Goal: Task Accomplishment & Management: Manage account settings

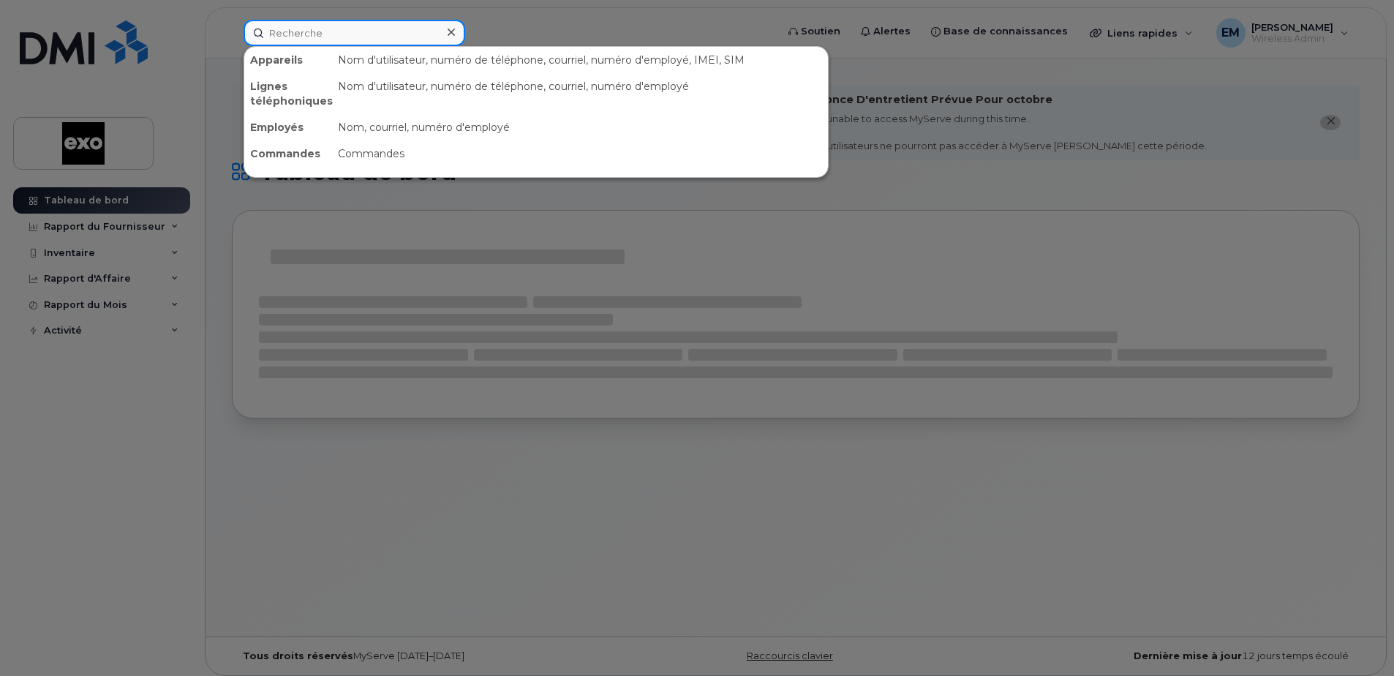
paste input "5147963606"
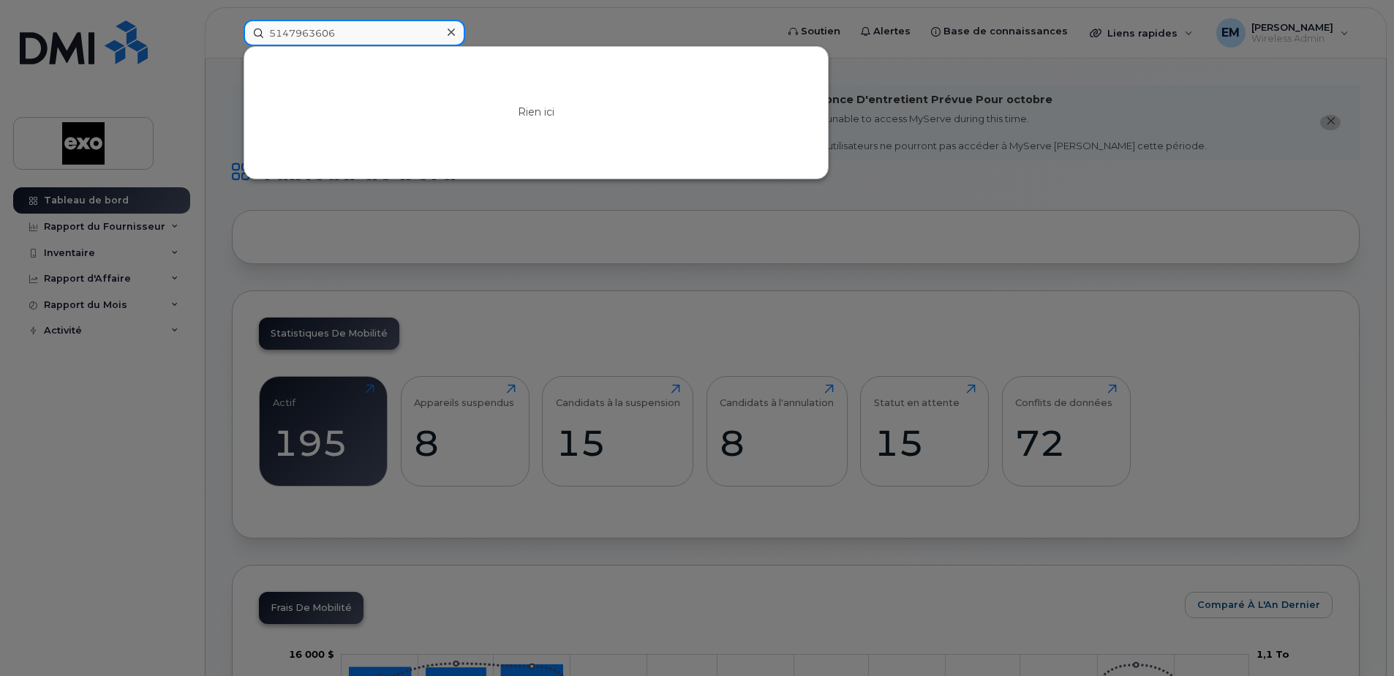
click at [268, 34] on input "5147963606" at bounding box center [355, 33] width 222 height 26
type input "5147963606"
click at [449, 29] on icon at bounding box center [451, 32] width 7 height 12
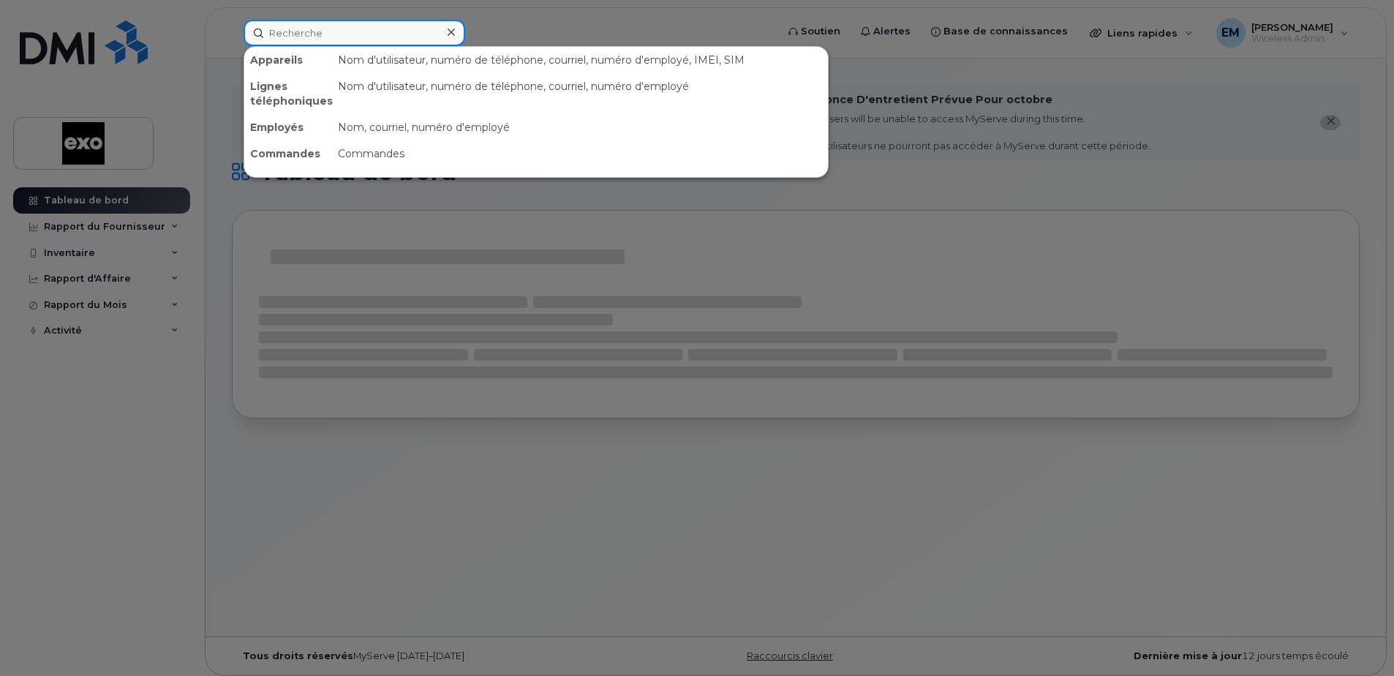
click at [333, 31] on input at bounding box center [355, 33] width 222 height 26
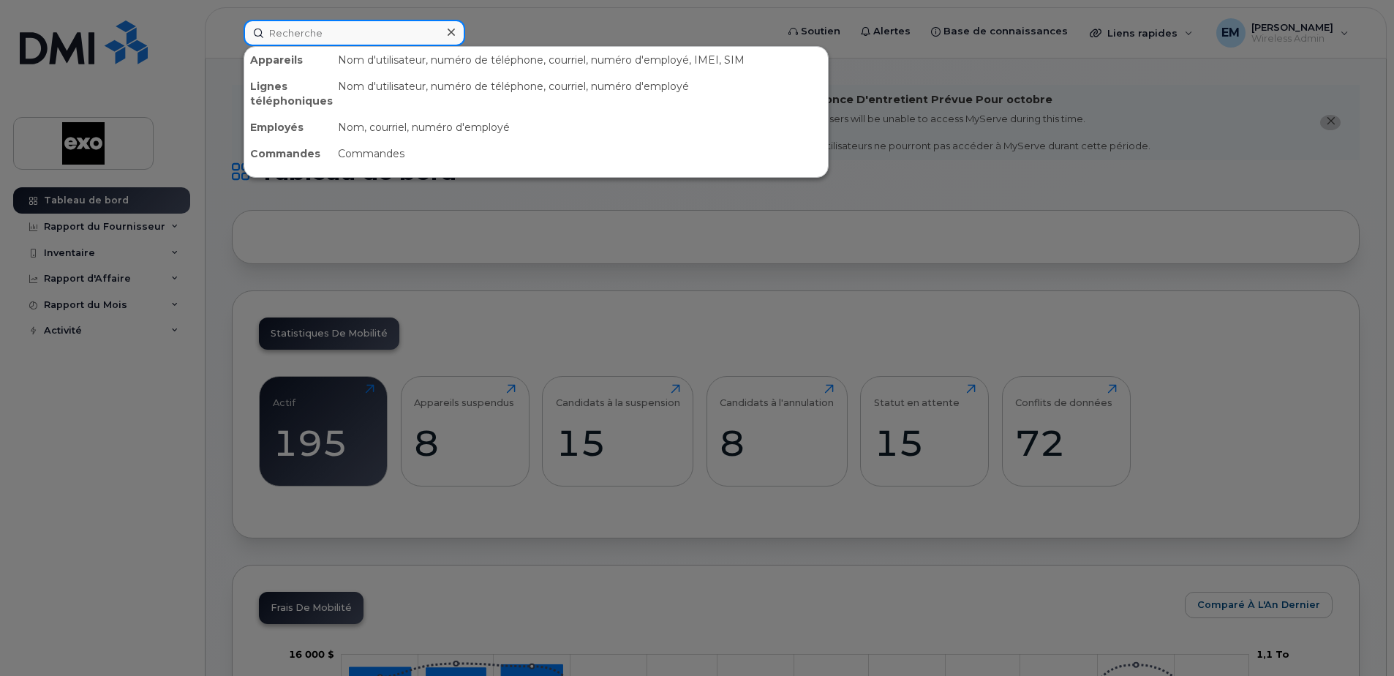
paste input "5147963606"
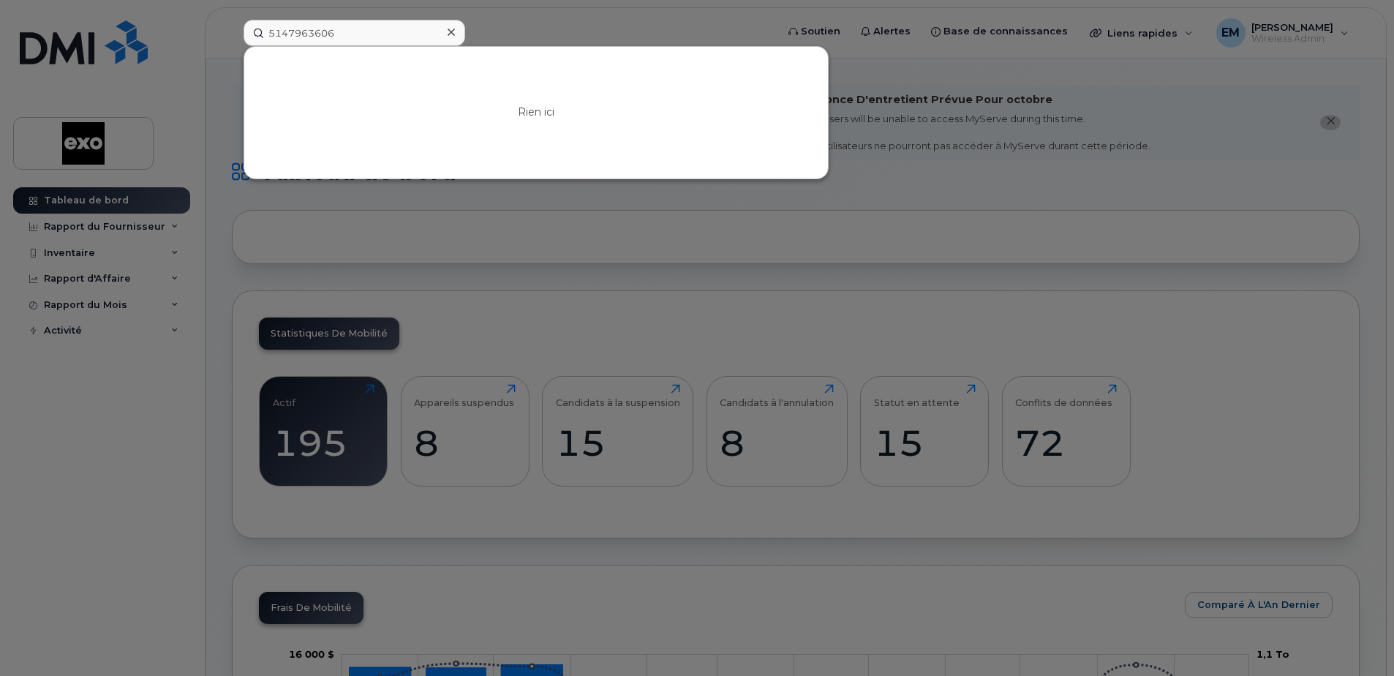
click at [1263, 215] on div at bounding box center [697, 338] width 1394 height 676
drag, startPoint x: 308, startPoint y: 37, endPoint x: 164, endPoint y: 45, distance: 144.3
click at [232, 45] on div "5147963606 Rien ici" at bounding box center [505, 33] width 546 height 26
paste input "4384358125"
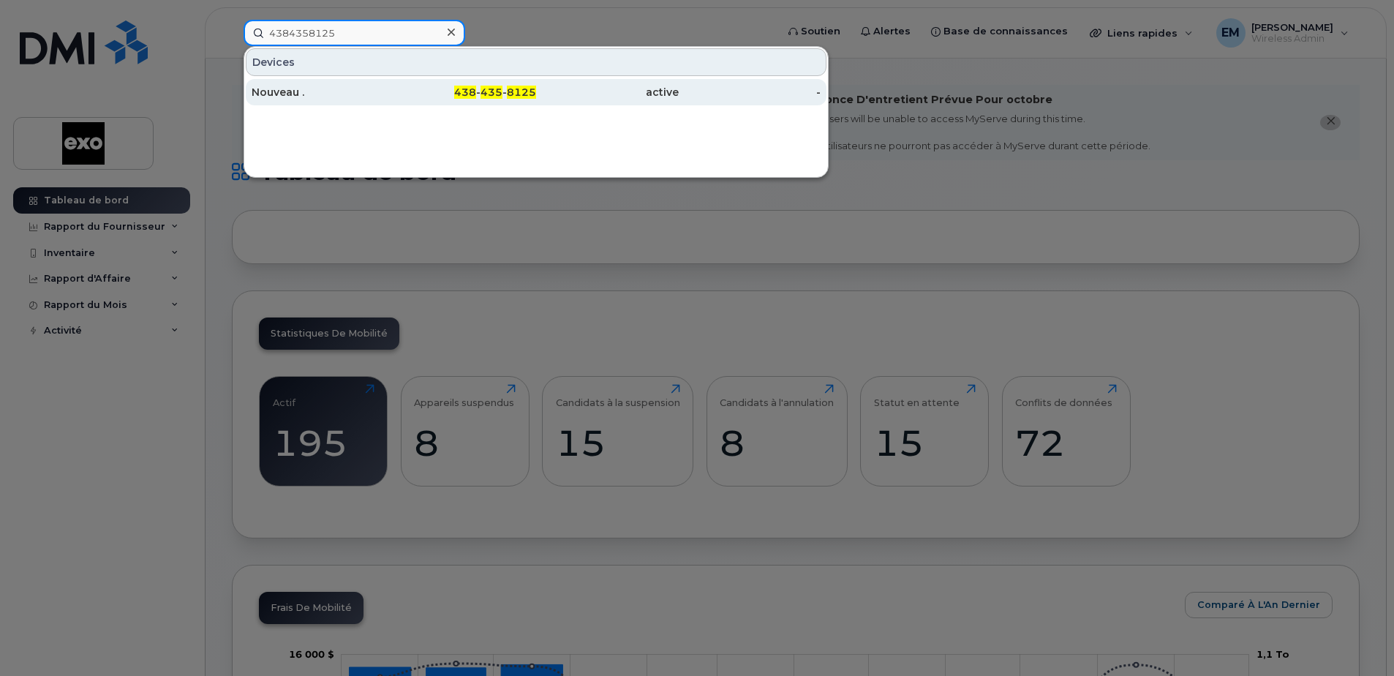
type input "4384358125"
click at [396, 93] on div "438 - 435 - 8125" at bounding box center [465, 92] width 143 height 15
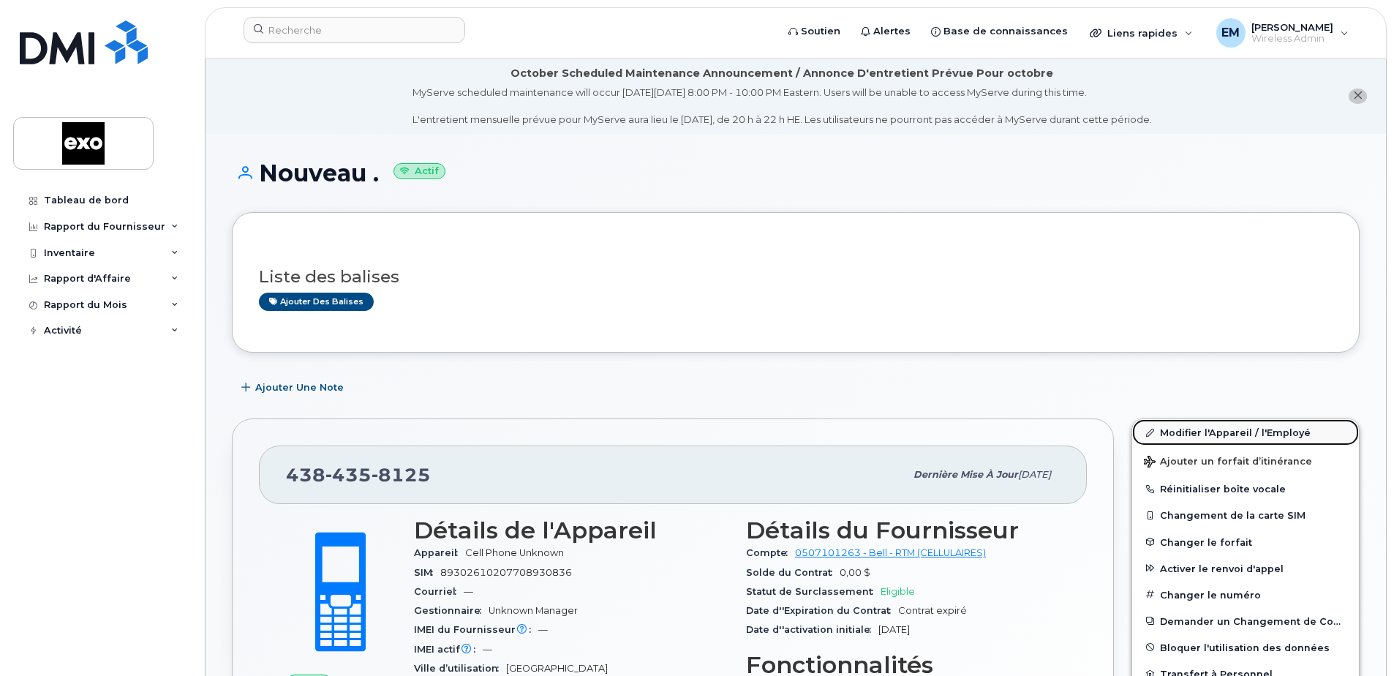
click at [1209, 429] on link "Modifier l'Appareil / l'Employé" at bounding box center [1245, 432] width 227 height 26
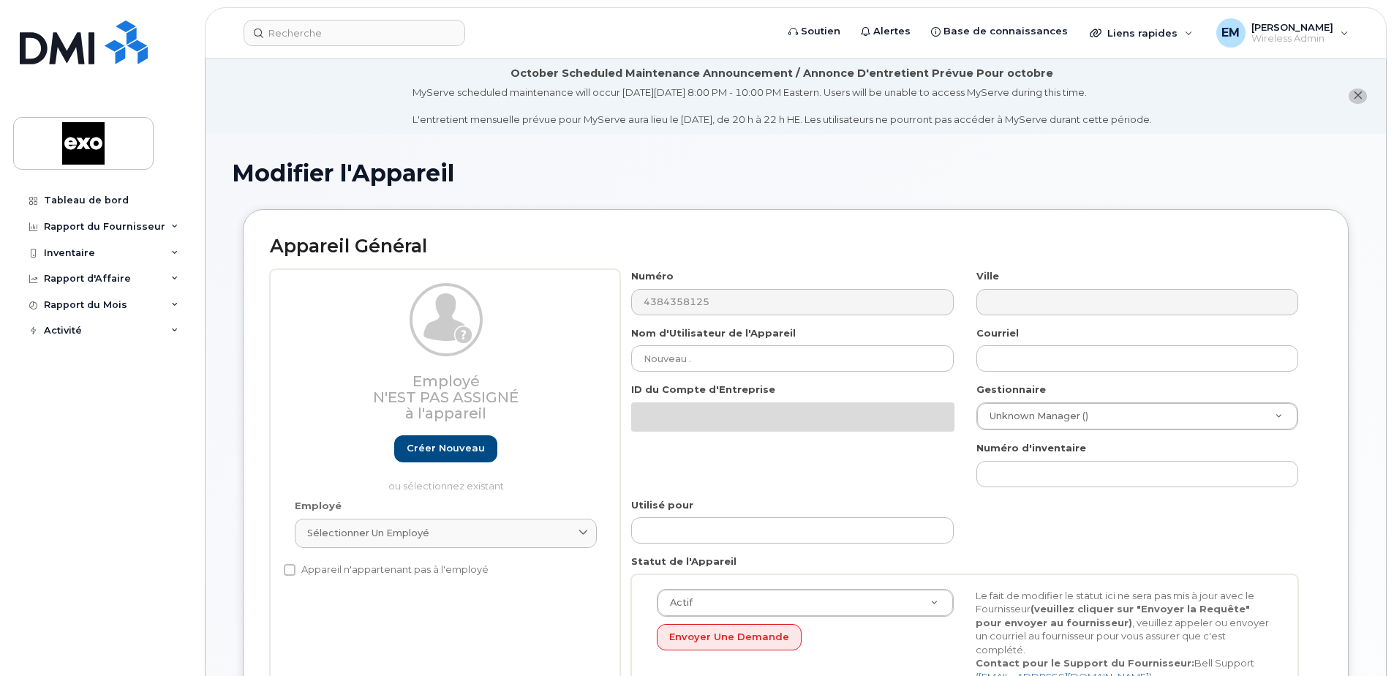
select select "4345356"
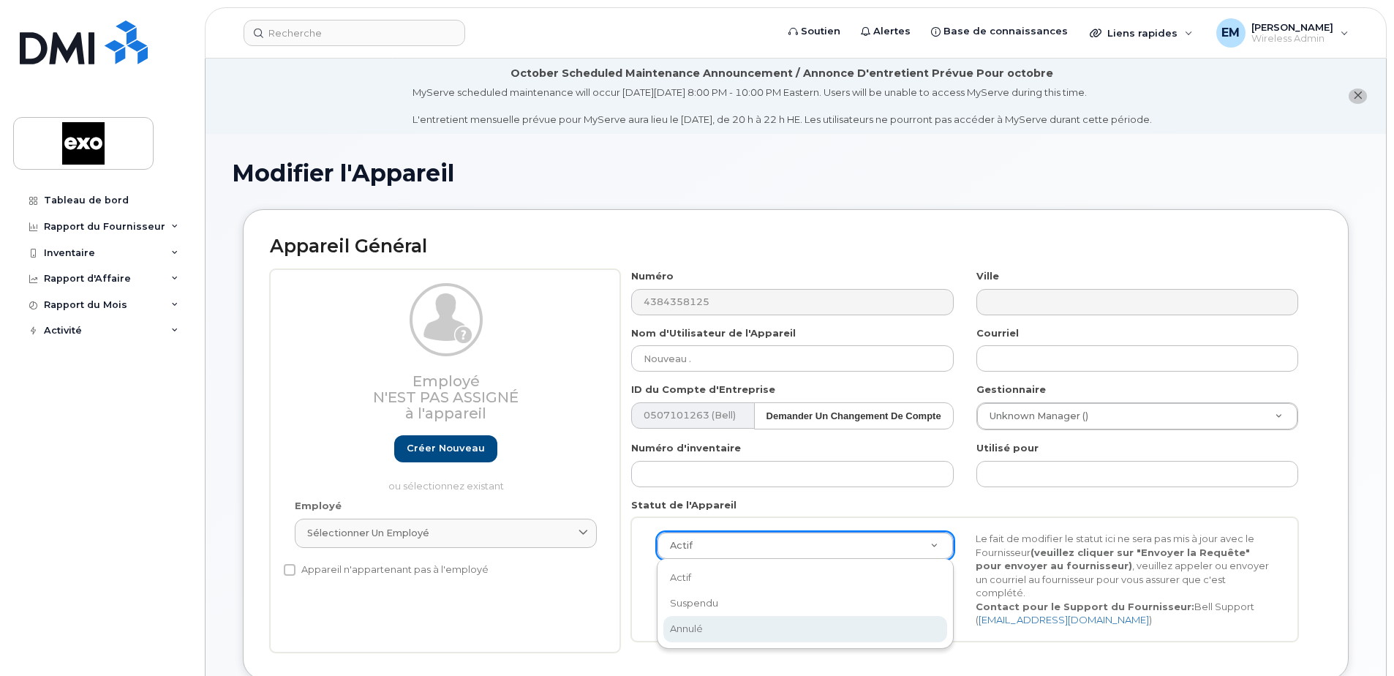
select select "cancelled"
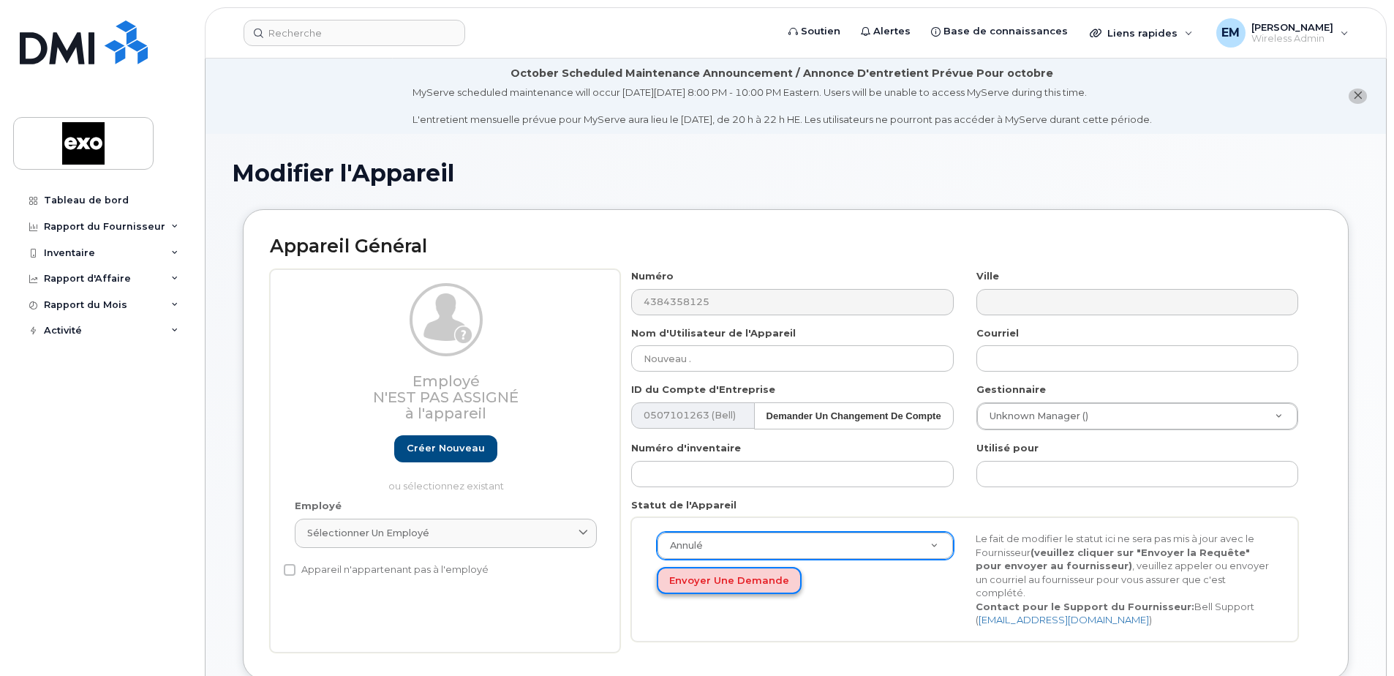
click at [731, 587] on button "Envoyer une Demande" at bounding box center [729, 580] width 145 height 27
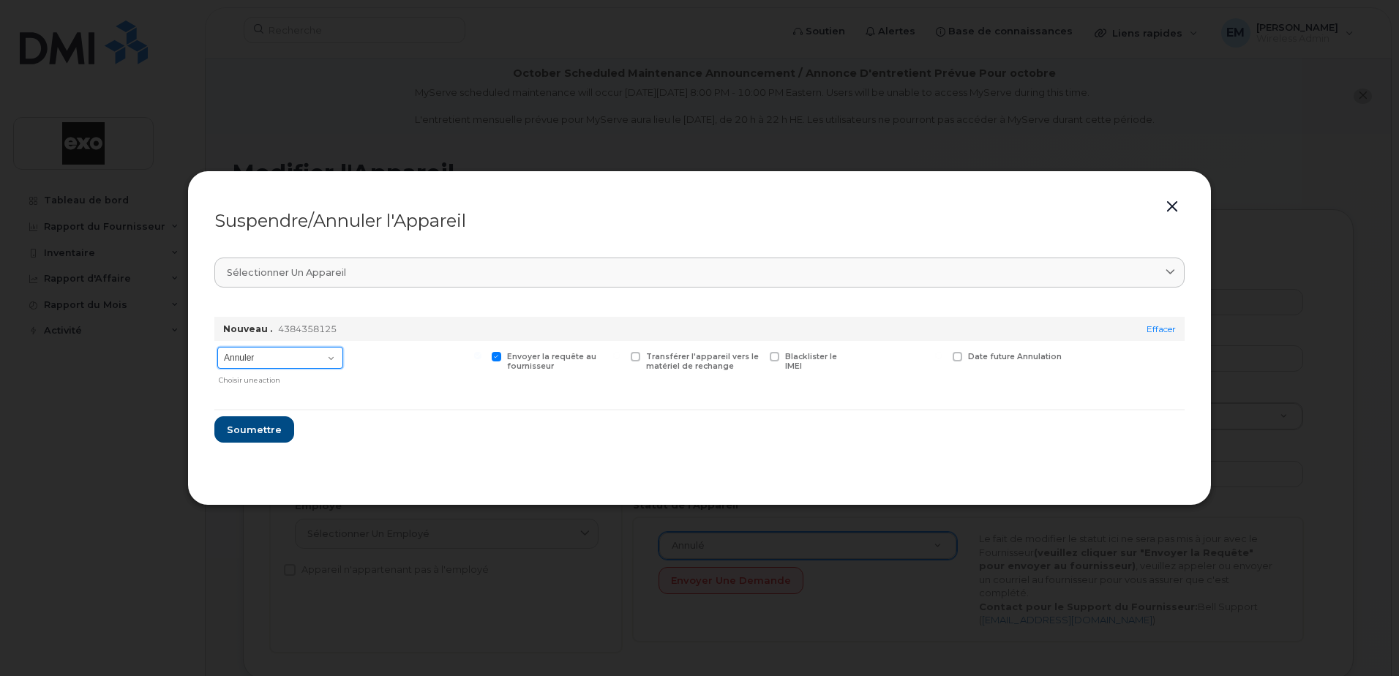
click at [316, 355] on select "Annuler Suspendre - Prolonger la suspension Suspendre - Tarif réduit Suspendre …" at bounding box center [280, 358] width 126 height 22
click at [217, 347] on select "Annuler Suspendre - Prolonger la suspension Suspendre - Tarif réduit Suspendre …" at bounding box center [280, 358] width 126 height 22
click at [278, 424] on button "Soumettre" at bounding box center [253, 429] width 78 height 26
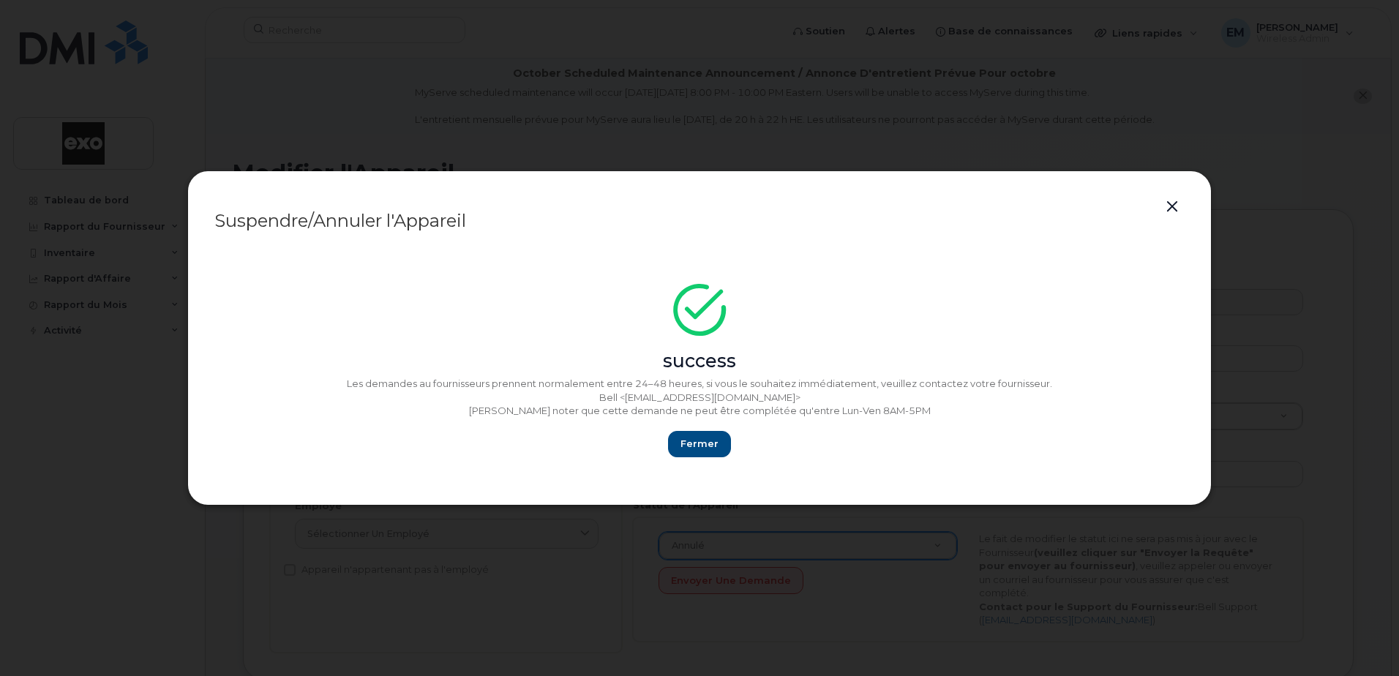
click at [1180, 208] on button "button" at bounding box center [1172, 207] width 22 height 20
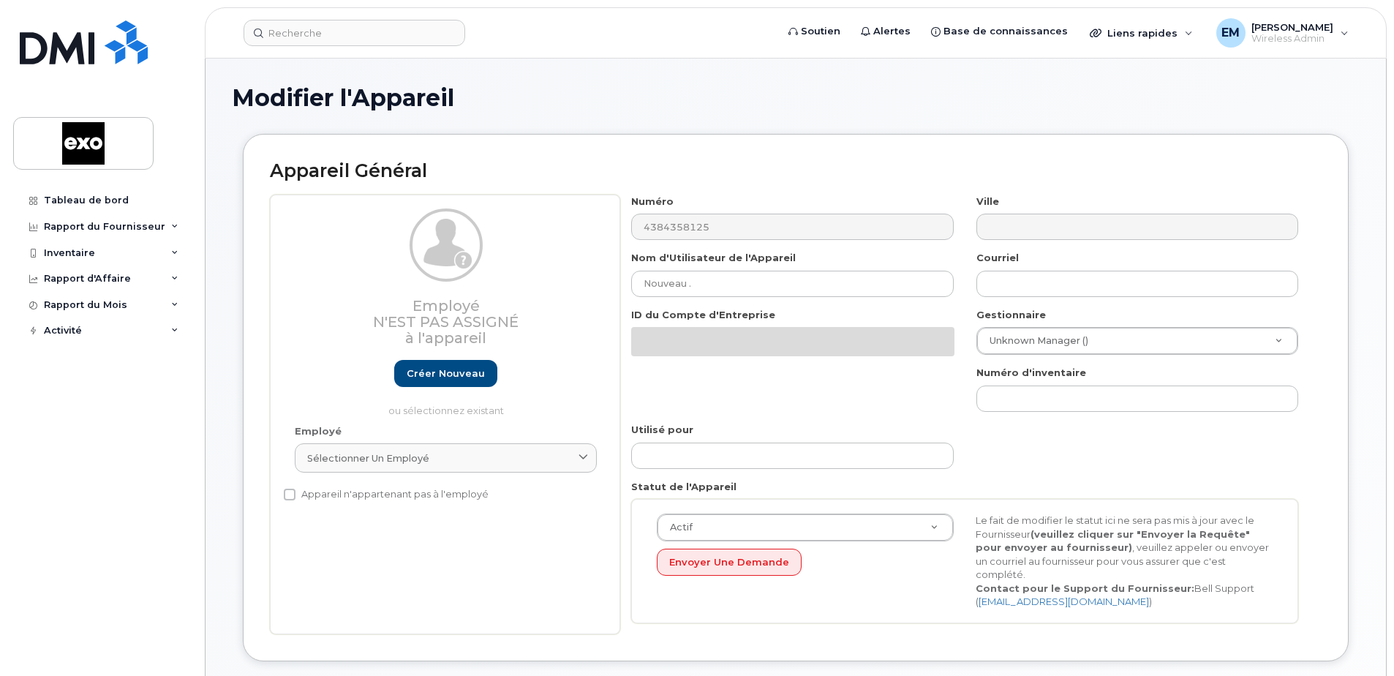
select select "4345356"
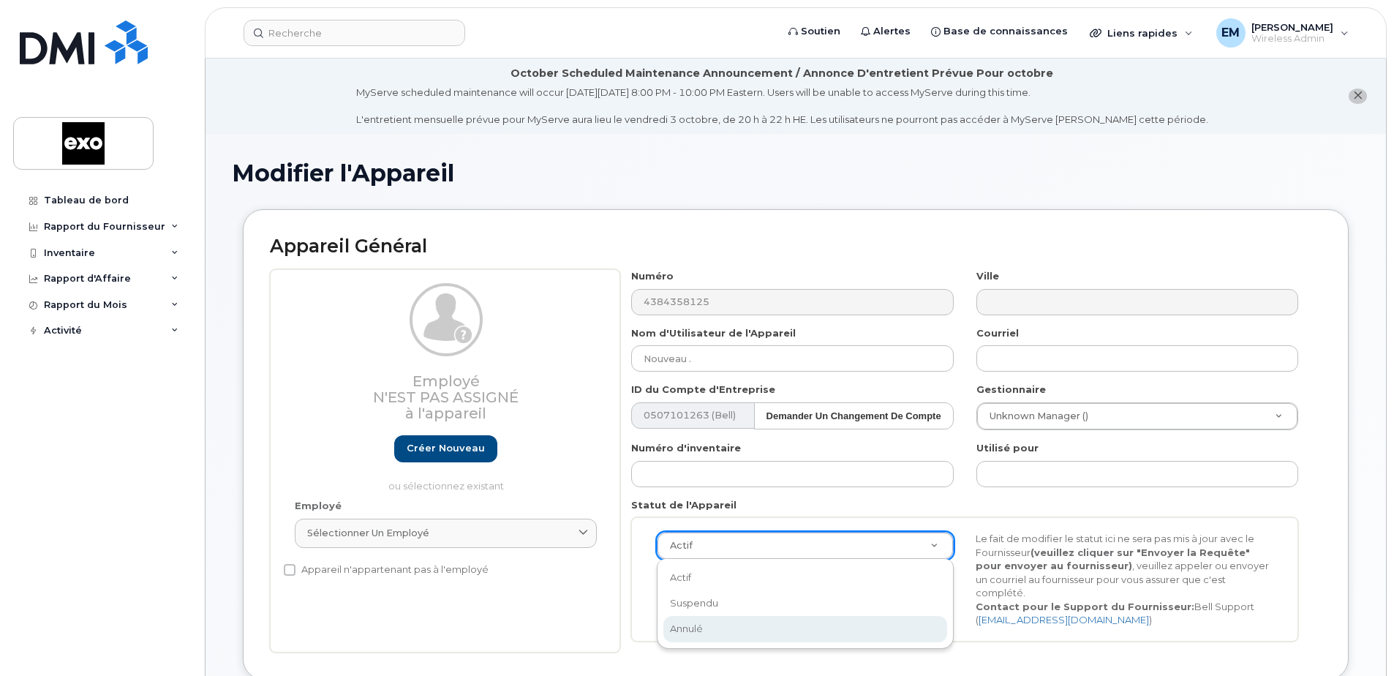
scroll to position [0, 4]
select select "cancelled"
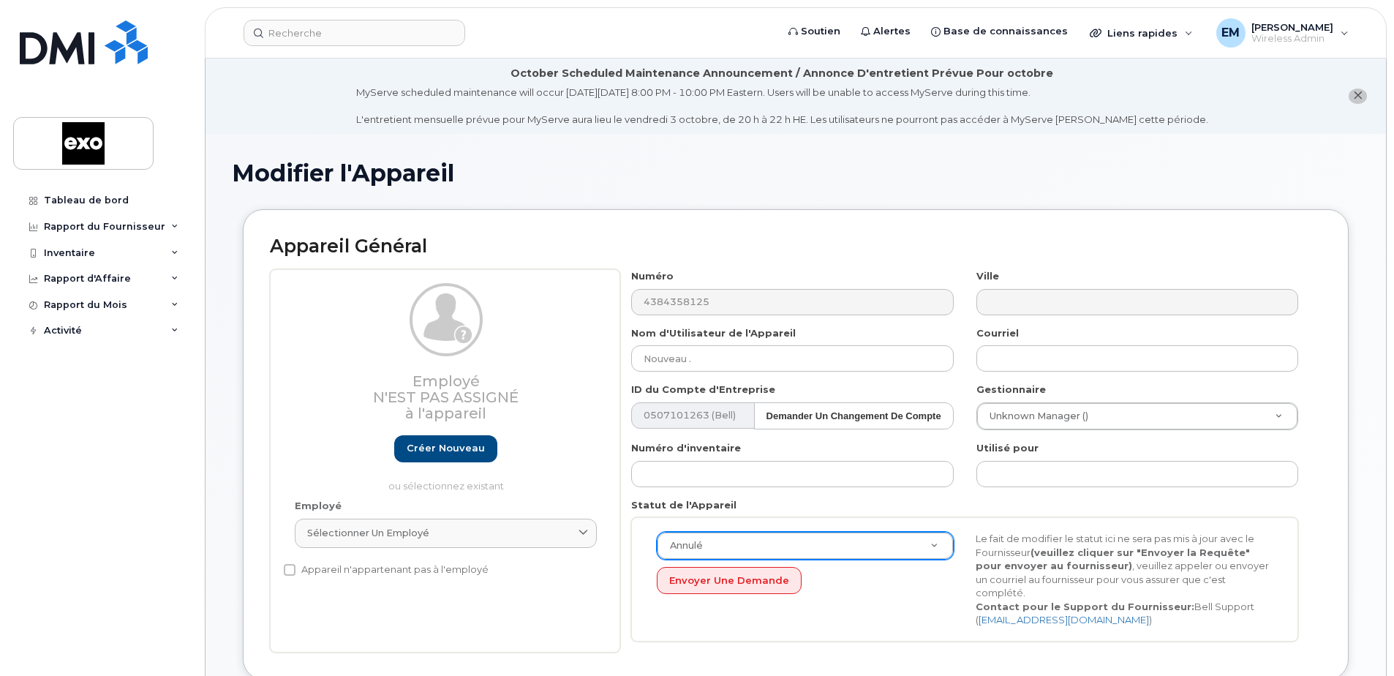
click at [917, 219] on div "Appareil Général Employé N'est pas assigné à l'appareil Créer nouveau ou sélect…" at bounding box center [796, 444] width 1106 height 470
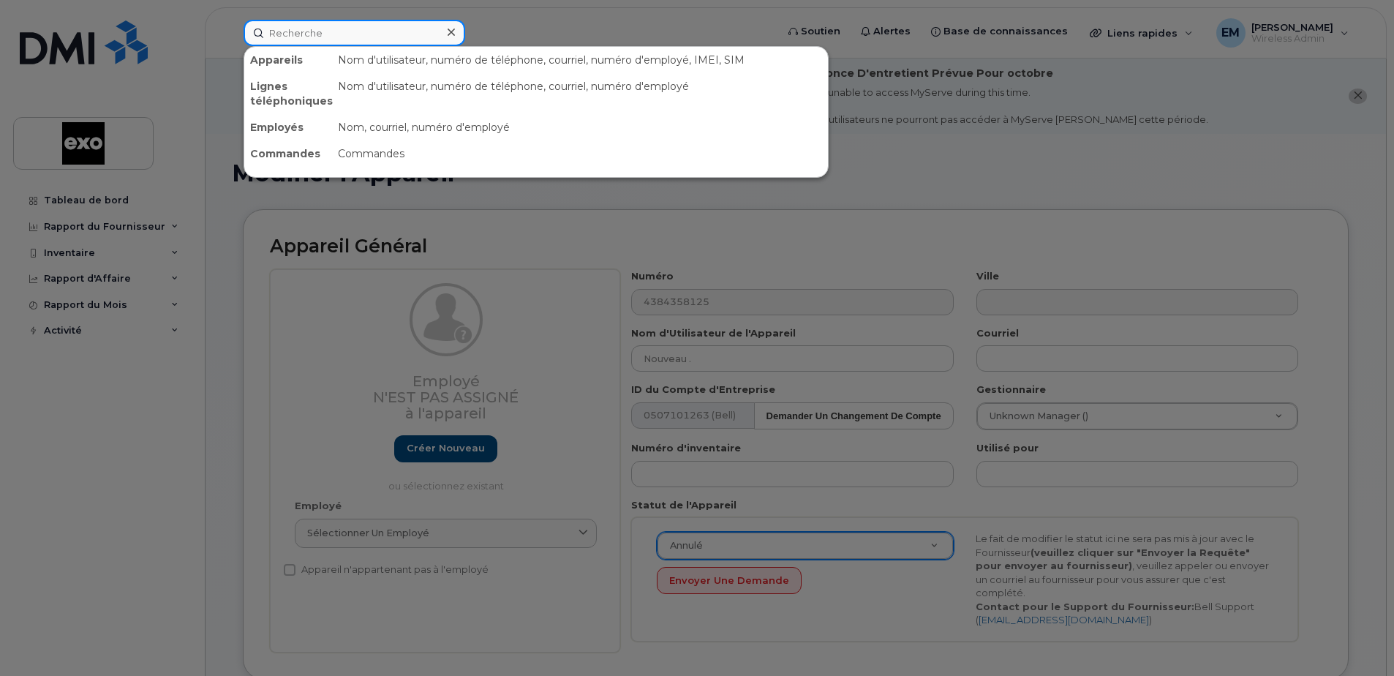
paste input "4384358125"
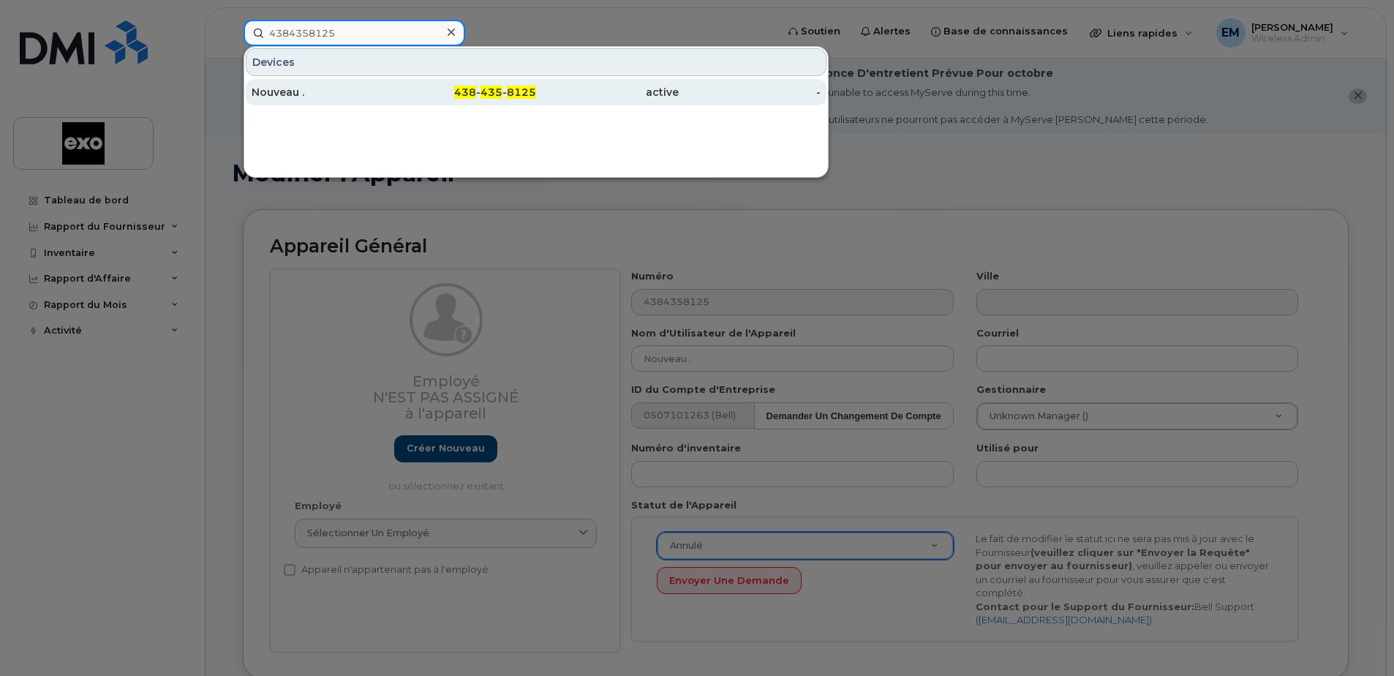
type input "4384358125"
click at [301, 93] on div "Nouveau ." at bounding box center [323, 92] width 143 height 15
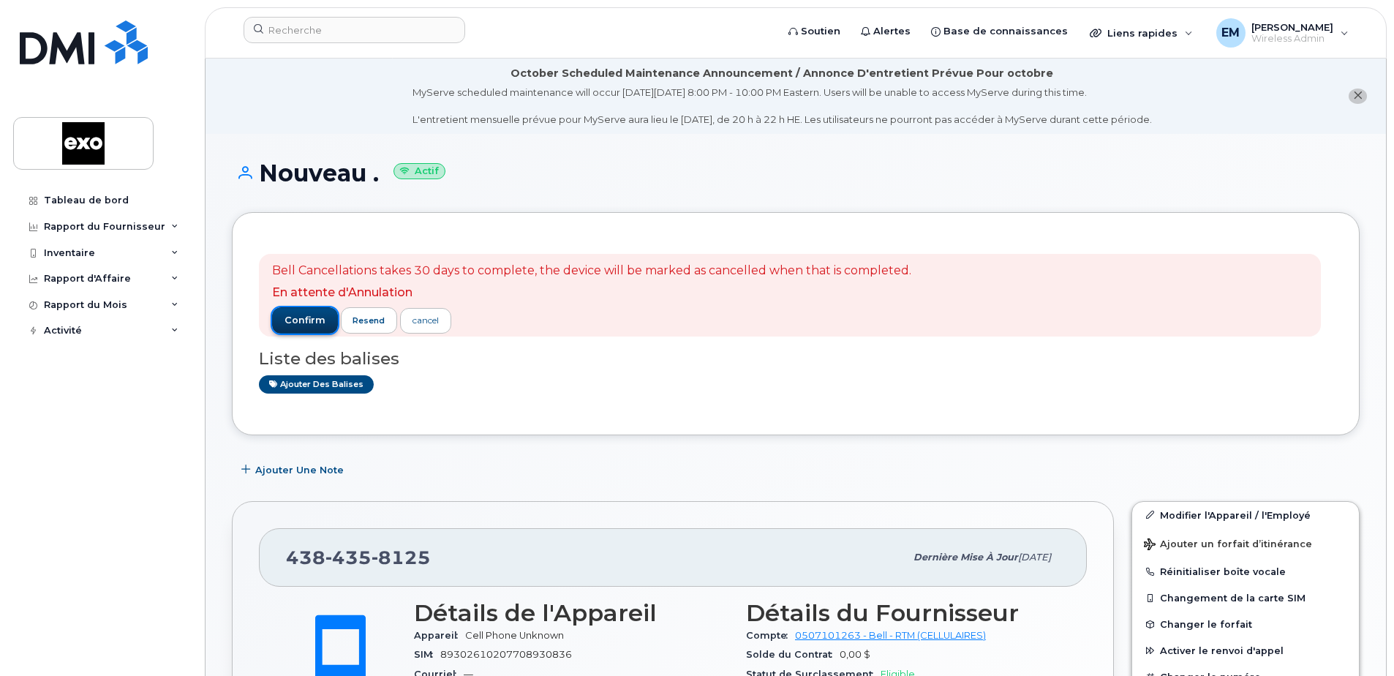
click at [298, 320] on span "confirm" at bounding box center [305, 320] width 41 height 13
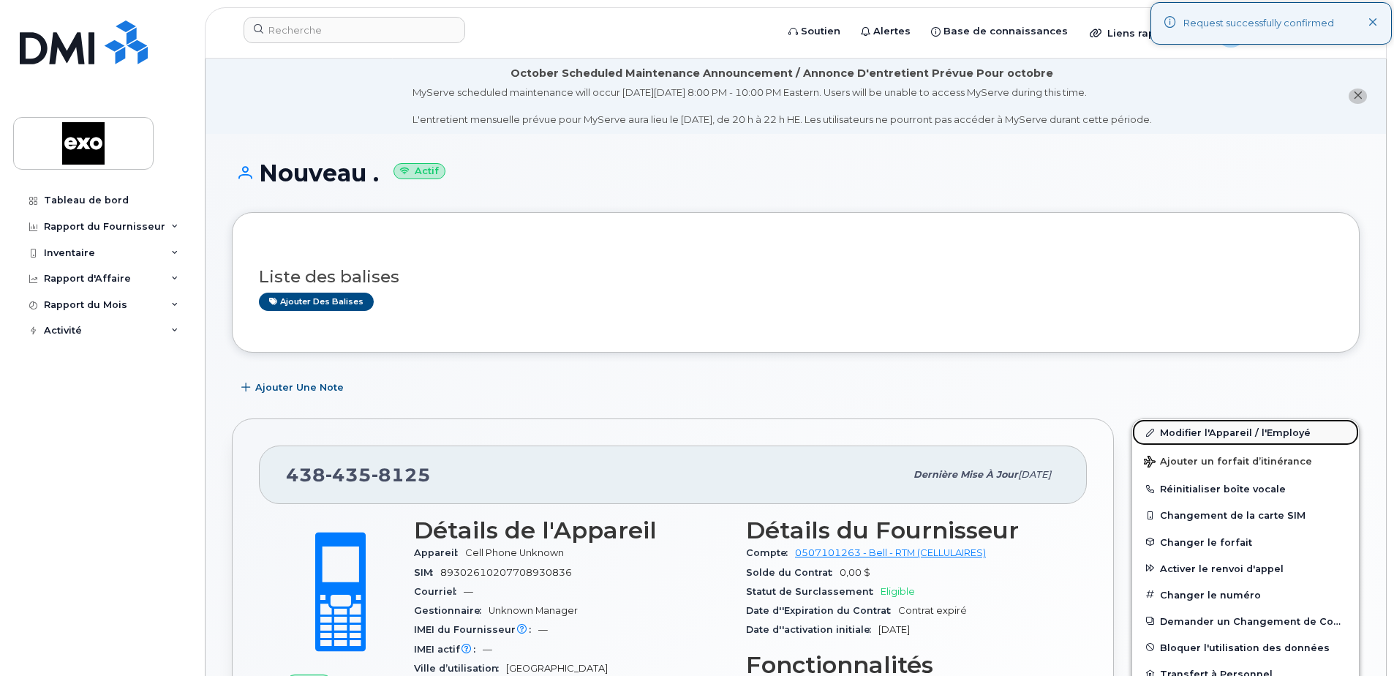
click at [1178, 430] on link "Modifier l'Appareil / l'Employé" at bounding box center [1245, 432] width 227 height 26
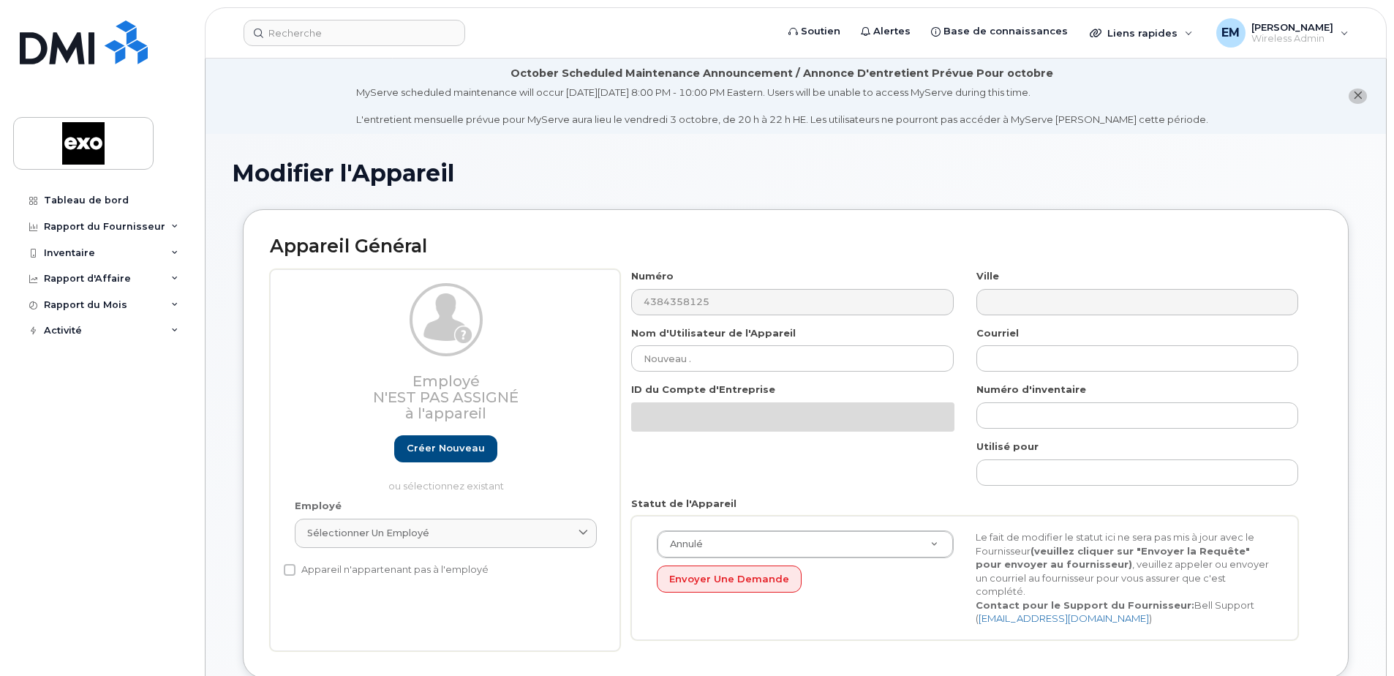
select select "4345356"
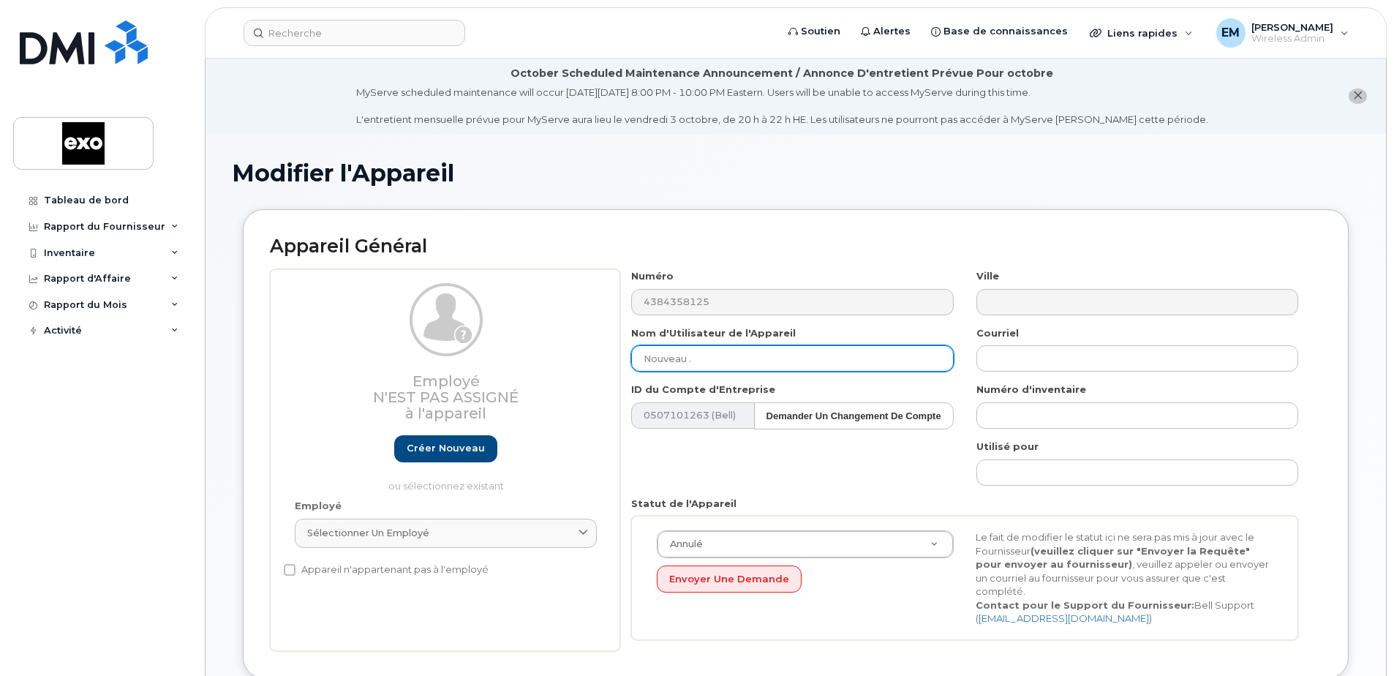
click at [740, 356] on input "Nouveau ." at bounding box center [792, 358] width 322 height 26
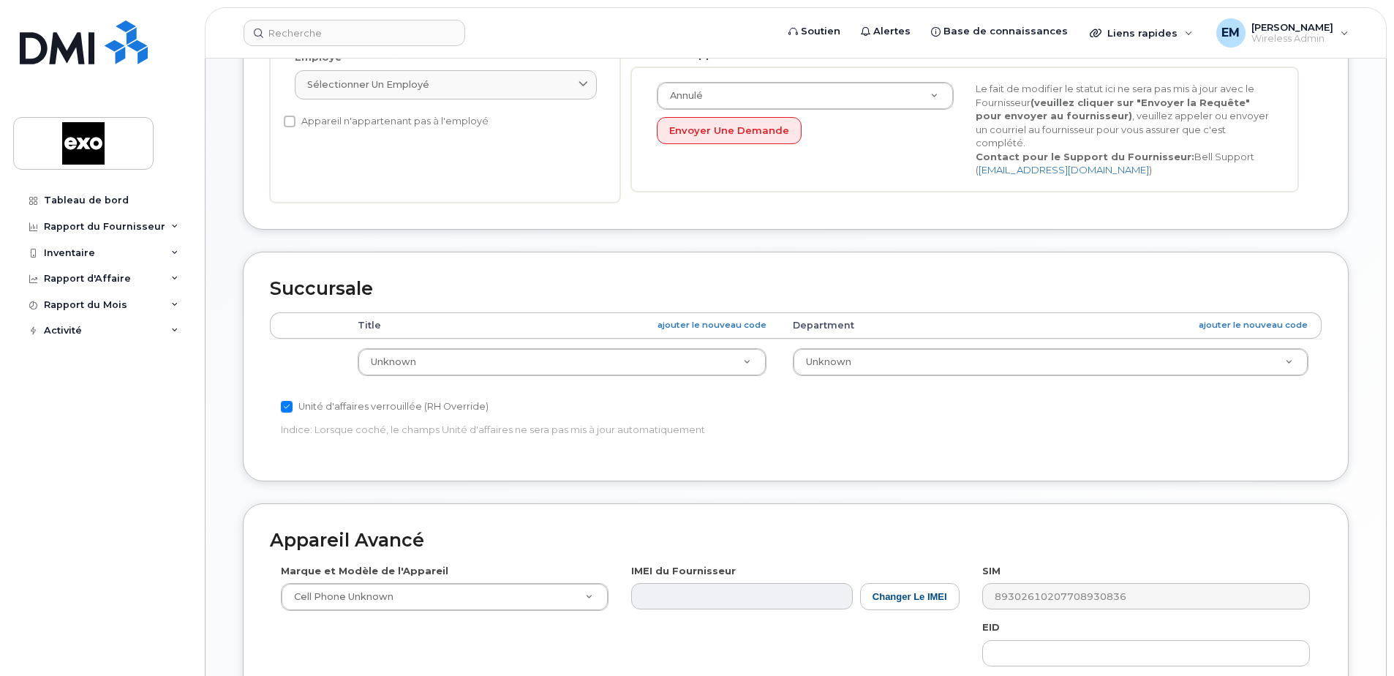
scroll to position [699, 0]
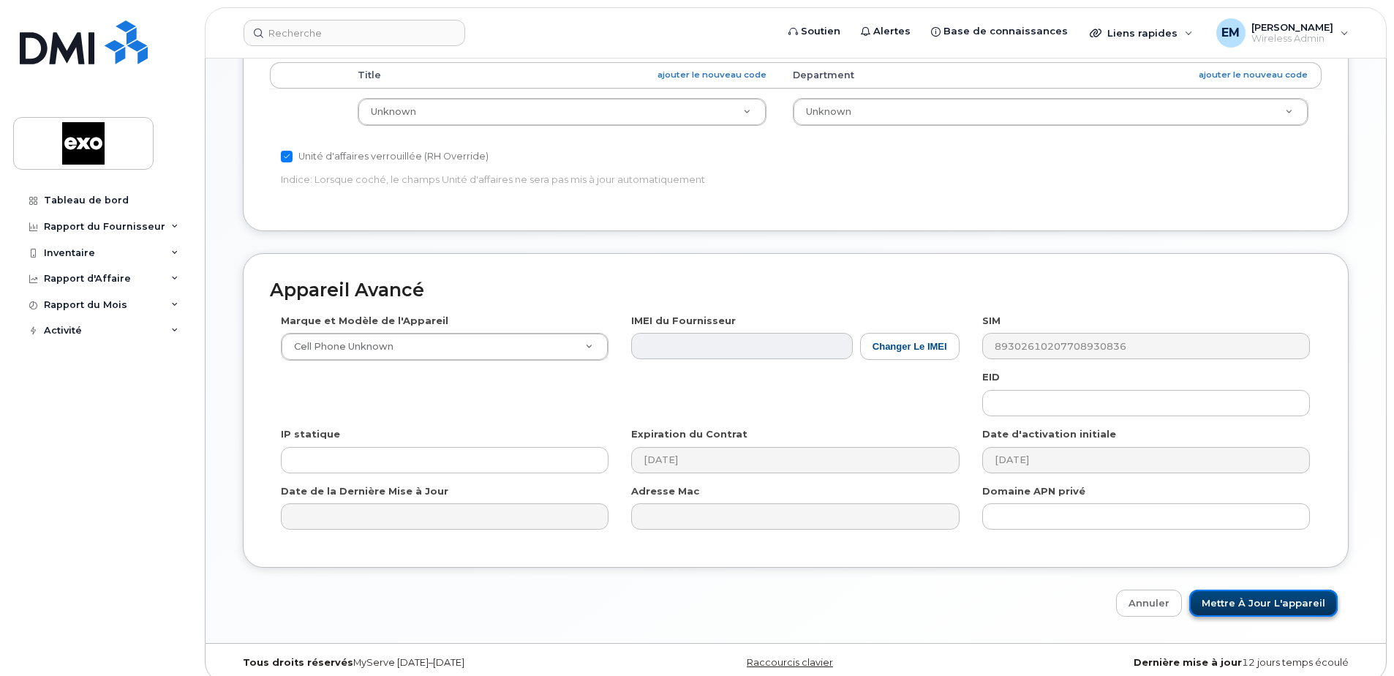
click at [1263, 590] on input "Mettre à jour l'appareil" at bounding box center [1263, 603] width 148 height 27
type input "Sauvegarde..."
